Goal: Transaction & Acquisition: Purchase product/service

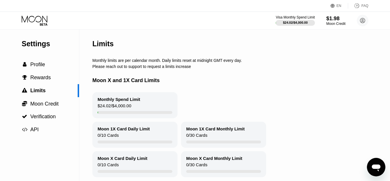
click at [333, 21] on div "$1.98" at bounding box center [336, 18] width 19 height 6
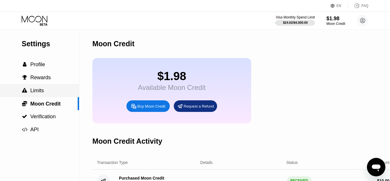
click at [36, 90] on span "Limits" at bounding box center [37, 91] width 14 height 6
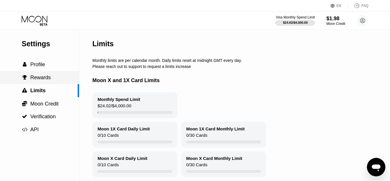
click at [50, 78] on div " Rewards" at bounding box center [39, 78] width 79 height 6
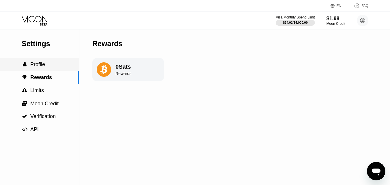
click at [46, 63] on div " Profile" at bounding box center [39, 65] width 79 height 6
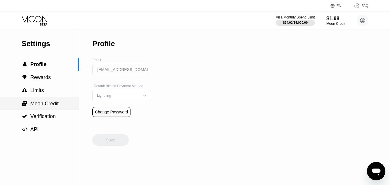
click at [65, 105] on div " Moon Credit" at bounding box center [39, 104] width 79 height 6
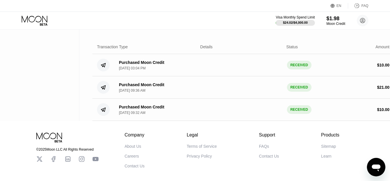
scroll to position [29, 0]
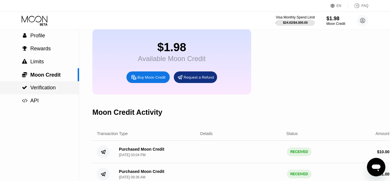
click at [50, 87] on span "Verification" at bounding box center [42, 88] width 25 height 6
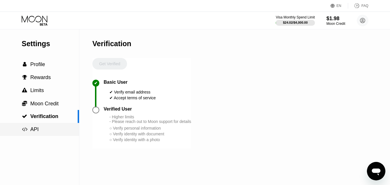
click at [49, 133] on div " API" at bounding box center [39, 130] width 79 height 6
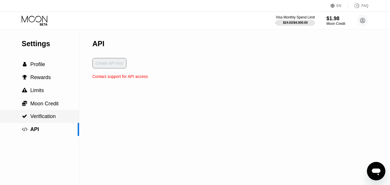
click at [59, 116] on div " Verification" at bounding box center [39, 117] width 79 height 6
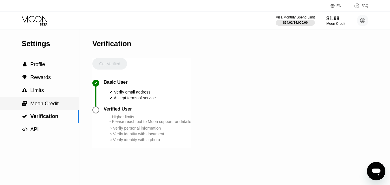
click at [60, 109] on div " Moon Credit" at bounding box center [39, 103] width 79 height 13
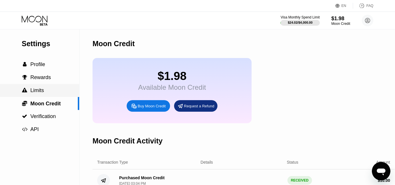
click at [60, 94] on div " Limits" at bounding box center [39, 91] width 79 height 6
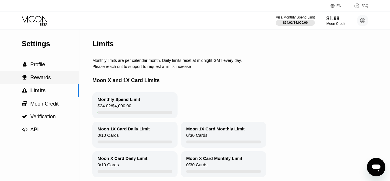
click at [56, 77] on div " Rewards" at bounding box center [39, 78] width 79 height 6
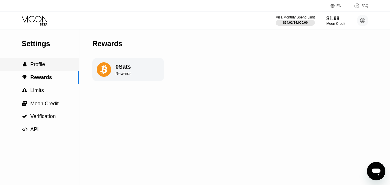
click at [55, 68] on div " Profile" at bounding box center [39, 65] width 79 height 6
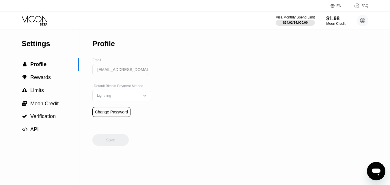
click at [340, 16] on div "$1.98" at bounding box center [336, 18] width 19 height 6
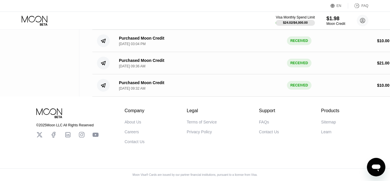
scroll to position [6, 0]
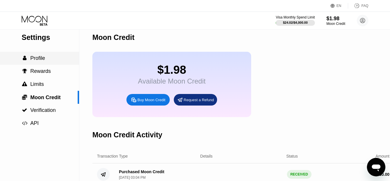
click at [41, 61] on span "Profile" at bounding box center [37, 58] width 15 height 6
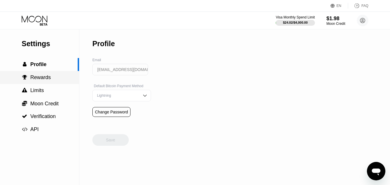
click at [49, 80] on span "Rewards" at bounding box center [40, 78] width 21 height 6
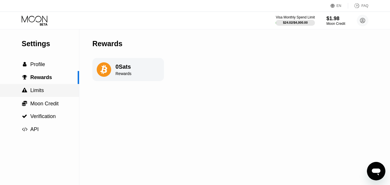
click at [52, 89] on div " Limits" at bounding box center [39, 91] width 79 height 6
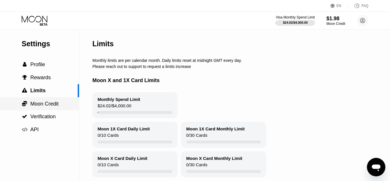
click at [52, 101] on div " Moon Credit" at bounding box center [39, 103] width 79 height 13
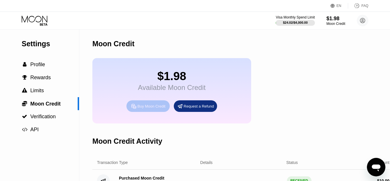
click at [151, 112] on div "Buy Moon Credit" at bounding box center [148, 106] width 43 height 12
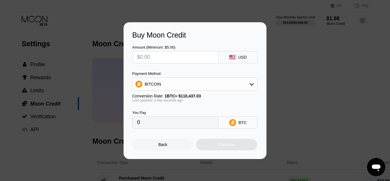
click at [278, 17] on div at bounding box center [197, 92] width 395 height 185
click at [154, 149] on div "Back" at bounding box center [162, 145] width 61 height 12
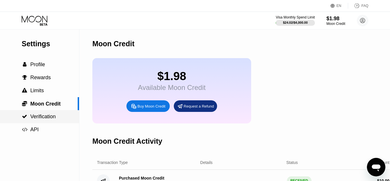
click at [43, 119] on span "Verification" at bounding box center [42, 117] width 25 height 6
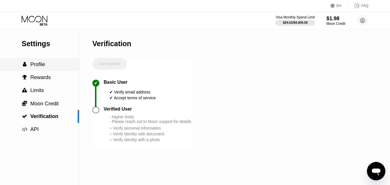
click at [48, 71] on div " Profile" at bounding box center [39, 64] width 79 height 13
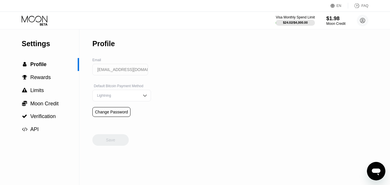
click at [335, 22] on div "Moon Credit" at bounding box center [336, 24] width 19 height 4
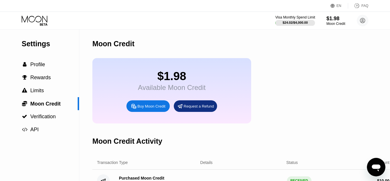
click at [299, 23] on div "$24.02 / $4,000.00" at bounding box center [295, 22] width 25 height 3
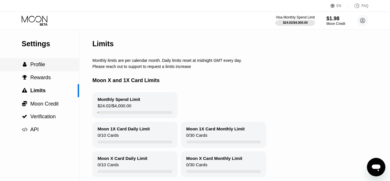
click at [47, 65] on div " Profile" at bounding box center [39, 65] width 79 height 6
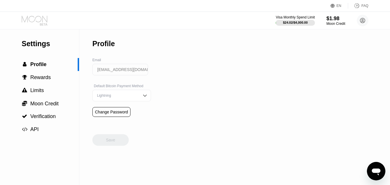
click at [38, 16] on icon at bounding box center [35, 21] width 27 height 10
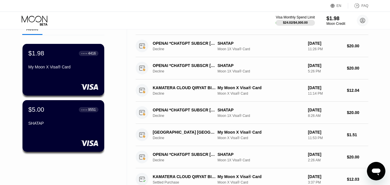
scroll to position [58, 0]
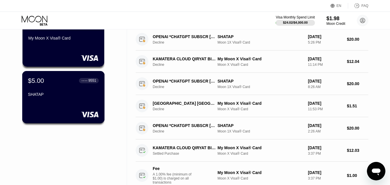
click at [85, 104] on div "$5.00 ● ● ● ● 9551 SHATAP" at bounding box center [63, 97] width 83 height 52
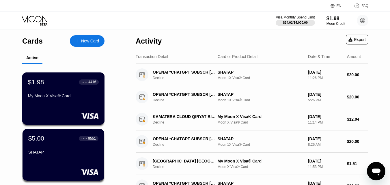
click at [67, 111] on div "$1.98 ● ● ● ● 4416 My Moon X Visa® Card" at bounding box center [63, 99] width 83 height 52
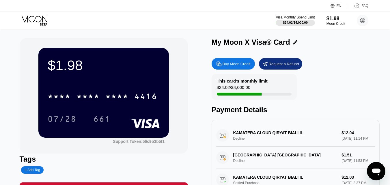
click at [243, 64] on div "Buy Moon Credit" at bounding box center [237, 64] width 28 height 5
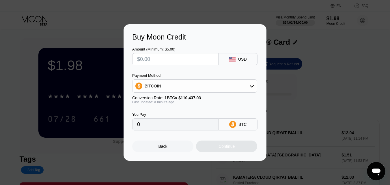
click at [178, 62] on input "text" at bounding box center [175, 59] width 77 height 12
type input "$1"
type input "0.00000906"
type input "$10"
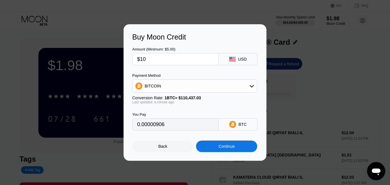
type input "0.00009055"
type input "$10"
click at [240, 86] on div "BITCOIN" at bounding box center [195, 86] width 125 height 12
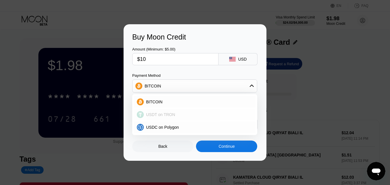
click at [217, 114] on div "USDT on TRON" at bounding box center [198, 114] width 109 height 5
type input "10.10"
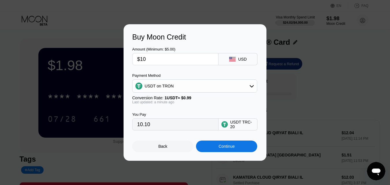
click at [243, 143] on div "Continue" at bounding box center [226, 147] width 61 height 12
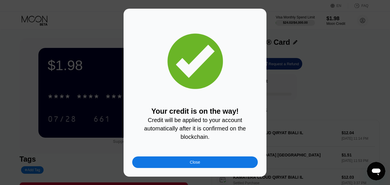
click at [226, 165] on div "Close" at bounding box center [195, 163] width 126 height 12
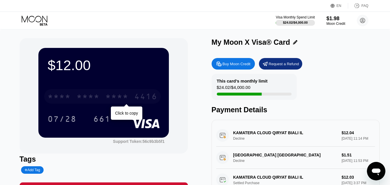
click at [160, 101] on div "* * * * * * * * * * * * 4416" at bounding box center [102, 96] width 117 height 14
